Goal: Task Accomplishment & Management: Manage account settings

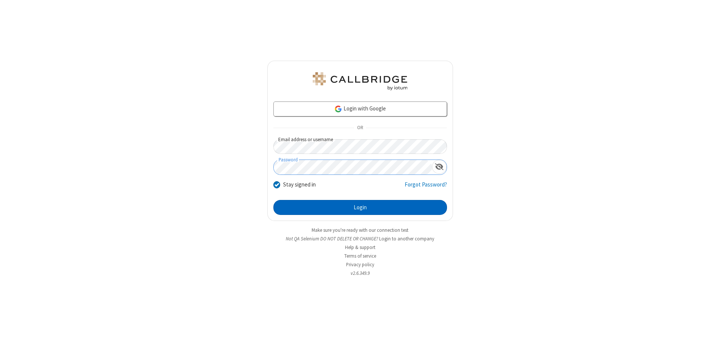
click at [360, 208] on button "Login" at bounding box center [360, 207] width 174 height 15
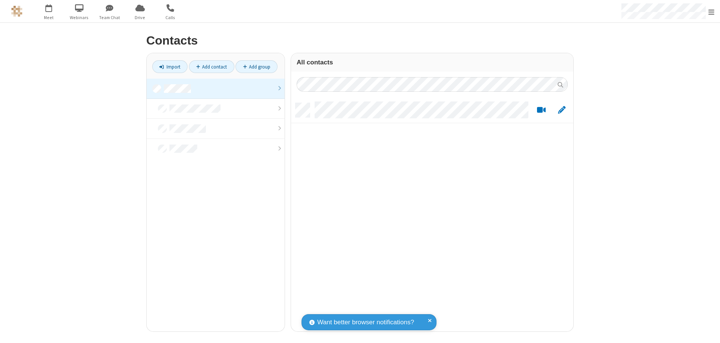
click at [216, 88] on link at bounding box center [216, 89] width 138 height 20
click at [211, 67] on link "Add contact" at bounding box center [211, 66] width 45 height 13
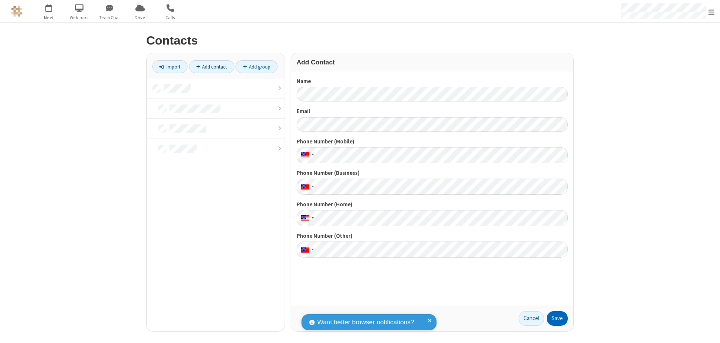
click at [557, 319] on button "Save" at bounding box center [556, 318] width 21 height 15
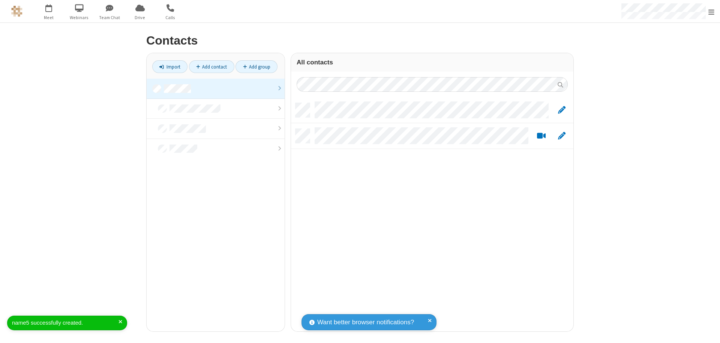
scroll to position [229, 277]
